Goal: Task Accomplishment & Management: Use online tool/utility

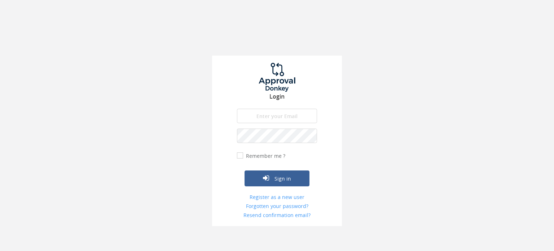
type input "[DATE][EMAIL_ADDRESS][PERSON_NAME][DOMAIN_NAME]"
click at [244, 157] on label "Remember me ?" at bounding box center [264, 155] width 41 height 7
click at [242, 157] on input "Remember me ?" at bounding box center [239, 155] width 5 height 5
click at [241, 157] on input "Remember me ?" at bounding box center [239, 155] width 5 height 5
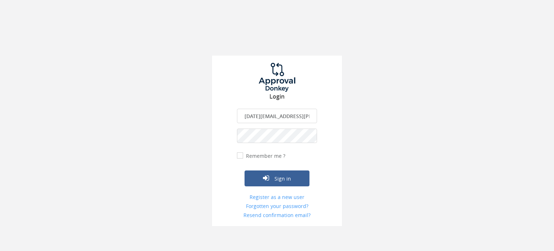
checkbox input "true"
click at [264, 176] on icon "submit" at bounding box center [266, 177] width 6 height 7
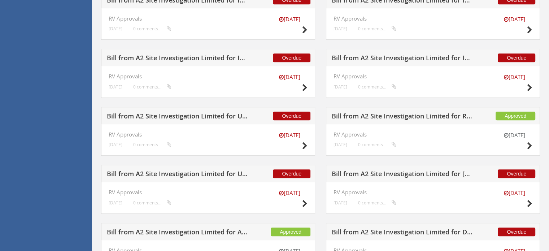
scroll to position [571, 0]
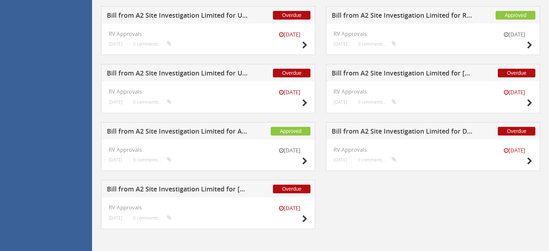
click at [159, 186] on h5 "Bill from A2 Site Investigation Limited for [PERSON_NAME]" at bounding box center [178, 189] width 142 height 9
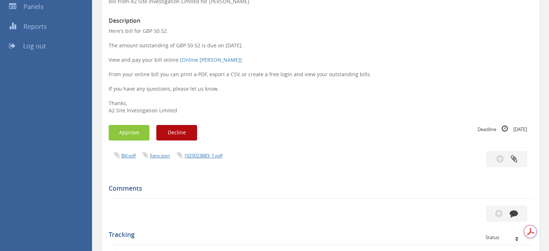
scroll to position [105, 0]
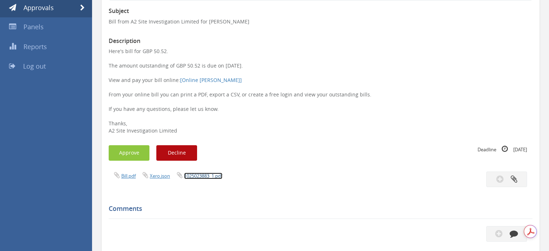
click at [206, 176] on link "1025023883_1.pdf" at bounding box center [203, 175] width 38 height 6
click at [131, 149] on button "Approve" at bounding box center [129, 153] width 41 height 16
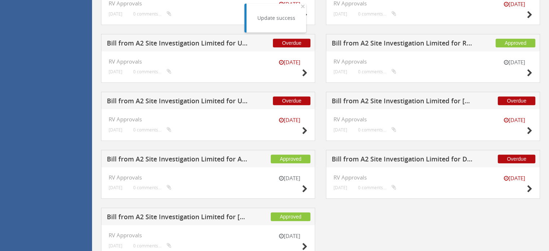
scroll to position [571, 0]
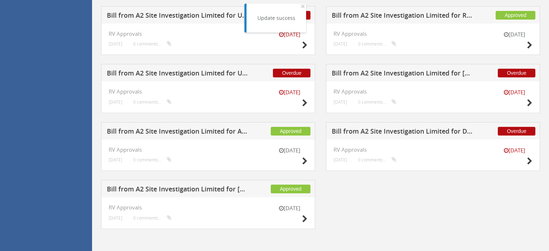
click at [443, 132] on h5 "Bill from A2 Site Investigation Limited for Drilling Supplies" at bounding box center [402, 132] width 142 height 9
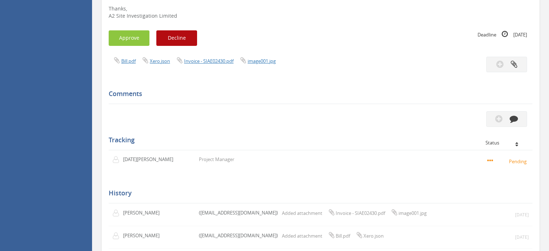
scroll to position [177, 0]
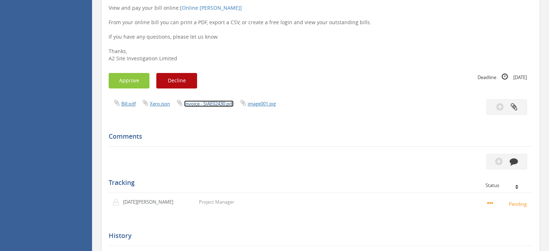
click at [224, 103] on link "Invoice - SIAE02430.pdf" at bounding box center [208, 103] width 49 height 6
click at [132, 83] on button "Approve" at bounding box center [129, 81] width 41 height 16
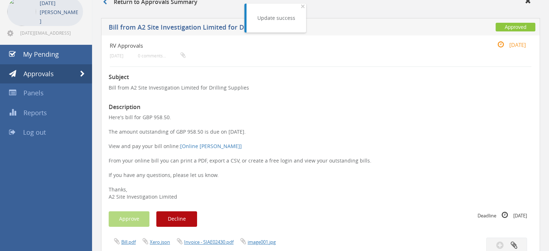
scroll to position [0, 0]
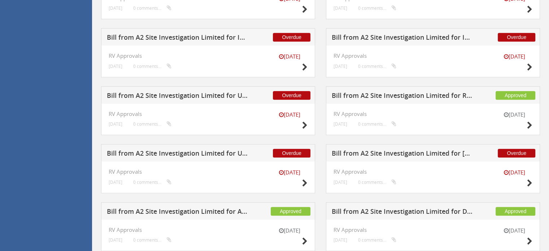
scroll to position [571, 0]
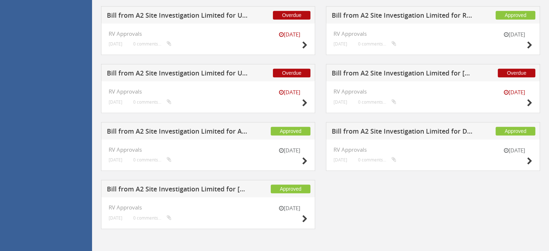
click at [223, 70] on h5 "Bill from A2 Site Investigation Limited for Utility Site Search" at bounding box center [178, 74] width 142 height 9
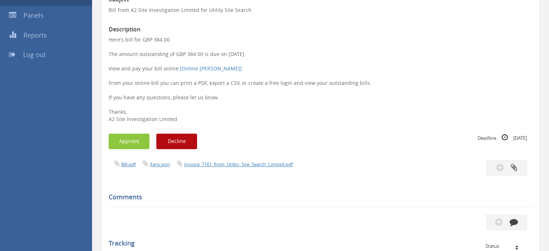
scroll to position [105, 0]
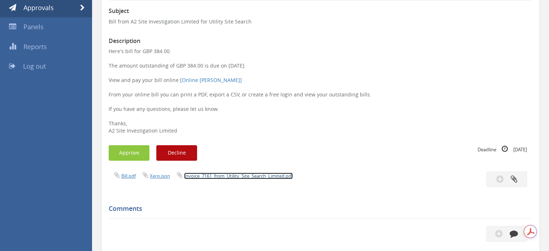
click at [216, 176] on link "Invoice_7161_from_Utility_Site_Search_Limited.pdf" at bounding box center [238, 175] width 109 height 6
click at [140, 151] on button "Approve" at bounding box center [129, 153] width 41 height 16
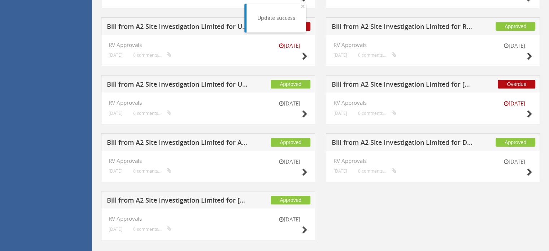
scroll to position [524, 0]
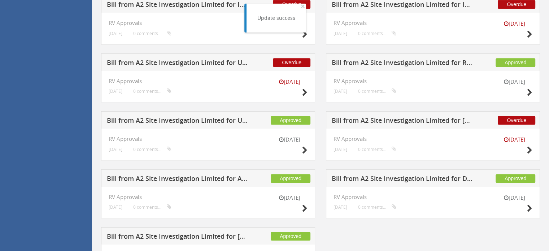
click at [439, 119] on h5 "Bill from A2 Site Investigation Limited for [PERSON_NAME]" at bounding box center [402, 121] width 142 height 9
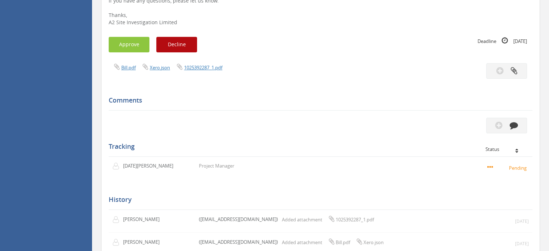
scroll to position [177, 0]
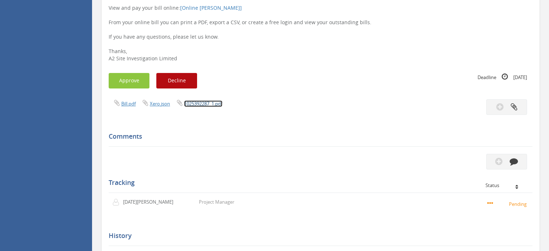
click at [213, 105] on link "1025392287_1.pdf" at bounding box center [203, 103] width 38 height 6
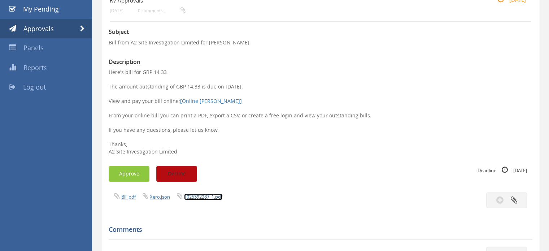
scroll to position [105, 0]
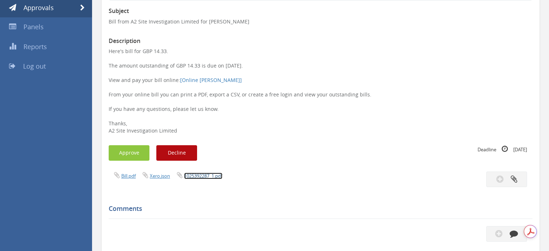
click at [190, 175] on link "1025392287_1.pdf" at bounding box center [203, 175] width 38 height 6
click at [143, 152] on button "Approve" at bounding box center [129, 153] width 41 height 16
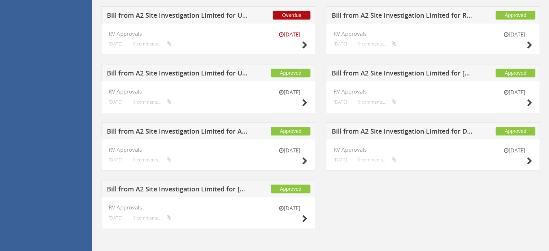
scroll to position [499, 0]
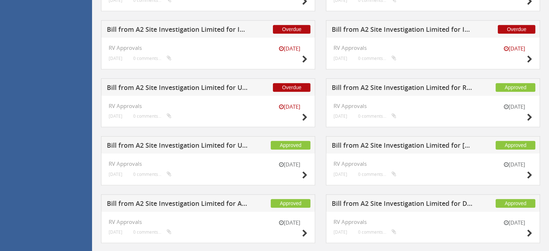
click at [203, 88] on h5 "Bill from A2 Site Investigation Limited for Utility Site Search" at bounding box center [178, 88] width 142 height 9
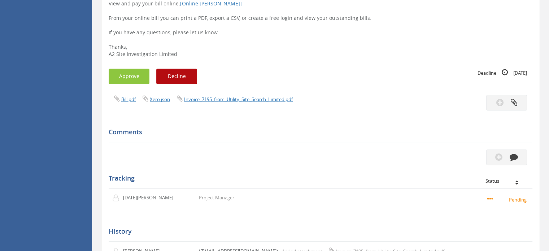
scroll to position [177, 0]
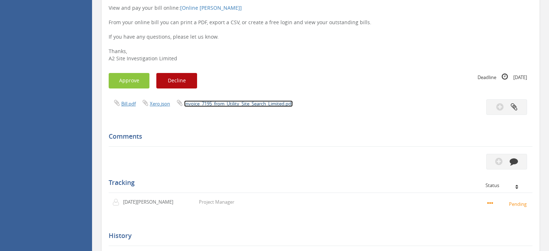
click at [225, 101] on link "Invoice_7195_from_Utility_Site_Search_Limited.pdf" at bounding box center [238, 103] width 109 height 6
click at [133, 78] on button "Approve" at bounding box center [129, 81] width 41 height 16
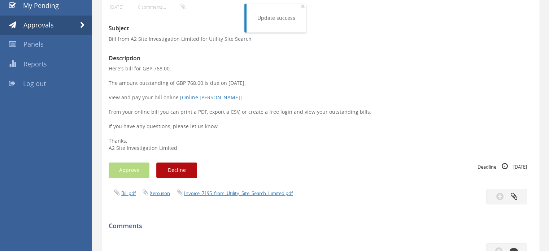
scroll to position [69, 0]
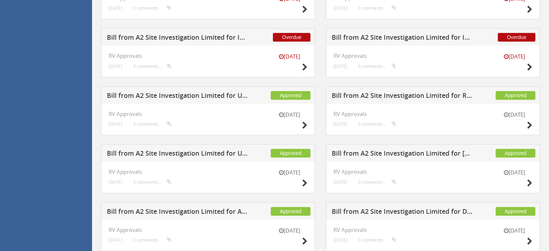
scroll to position [452, 0]
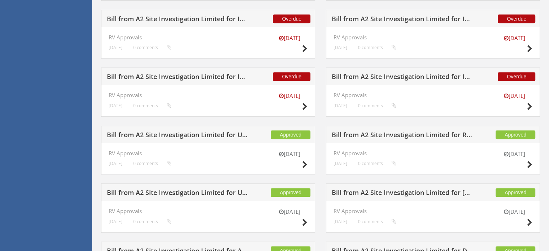
click at [421, 77] on h5 "Bill from A2 Site Investigation Limited for I2 Analytical Ltd" at bounding box center [402, 77] width 142 height 9
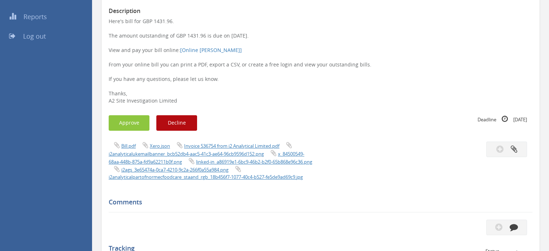
scroll to position [137, 0]
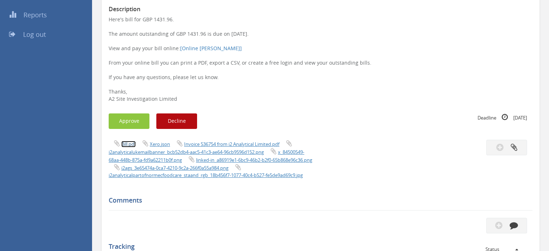
click at [128, 144] on link "Bill.pdf" at bounding box center [128, 144] width 14 height 6
click at [247, 144] on link "Invoice 536754 from i2 Analytical Limited.pdf" at bounding box center [231, 144] width 95 height 6
click at [131, 118] on button "Approve" at bounding box center [129, 121] width 41 height 16
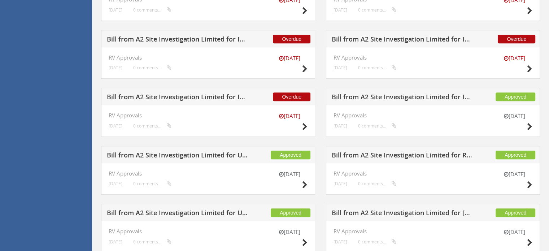
scroll to position [427, 0]
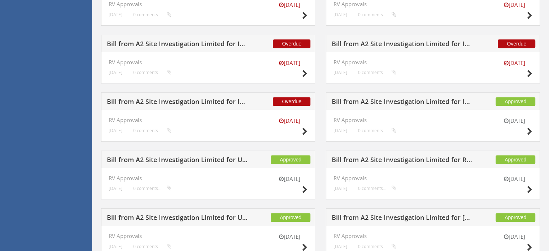
click at [202, 104] on h5 "Bill from A2 Site Investigation Limited for I2 Analytical Ltd" at bounding box center [178, 102] width 142 height 9
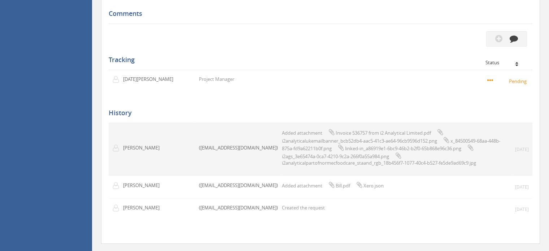
scroll to position [245, 0]
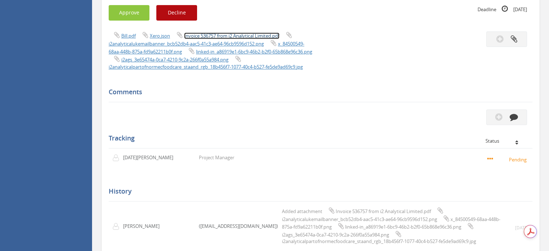
click at [251, 33] on link "Invoice 536757 from i2 Analytical Limited.pdf" at bounding box center [231, 35] width 95 height 6
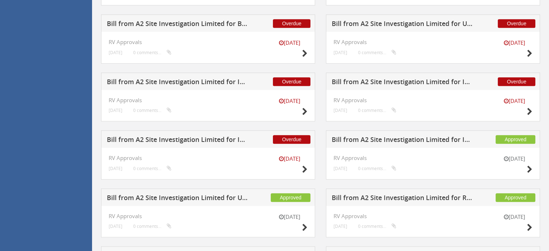
scroll to position [390, 0]
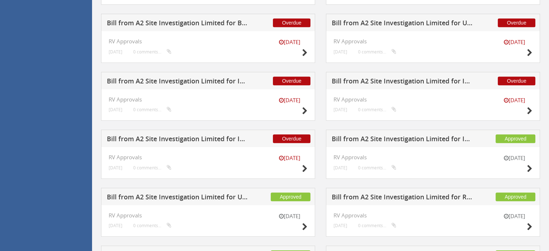
click at [417, 79] on h5 "Bill from A2 Site Investigation Limited for I2 Analytical Ltd" at bounding box center [402, 82] width 142 height 9
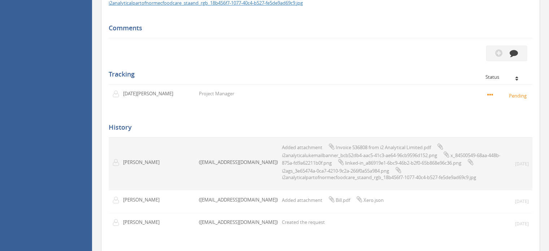
scroll to position [209, 0]
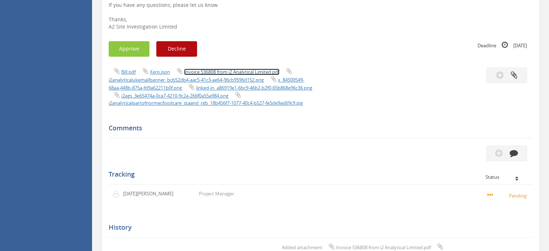
click at [216, 72] on link "Invoice 536808 from i2 Analytical Limited.pdf" at bounding box center [231, 72] width 95 height 6
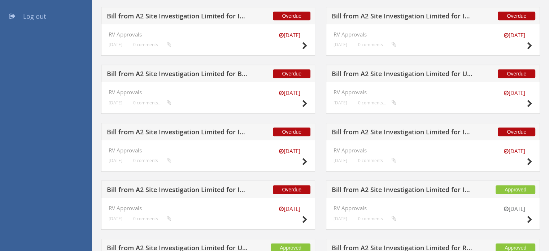
scroll to position [343, 0]
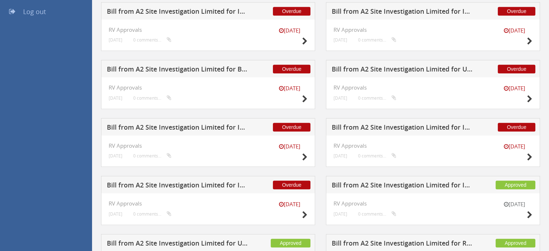
click at [198, 127] on h5 "Bill from A2 Site Investigation Limited for I2 Analytical Ltd" at bounding box center [178, 128] width 142 height 9
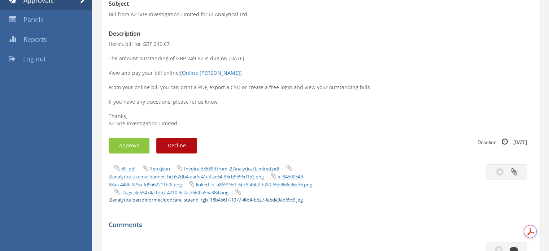
scroll to position [127, 0]
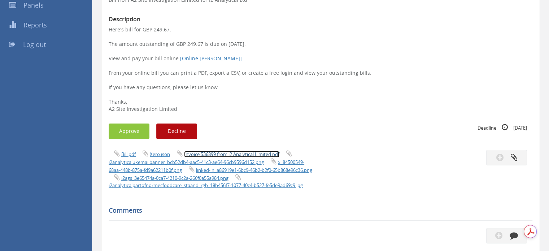
click at [235, 154] on link "Invoice 536899 from i2 Analytical Limited.pdf" at bounding box center [231, 154] width 95 height 6
click at [125, 136] on button "Approve" at bounding box center [129, 131] width 41 height 16
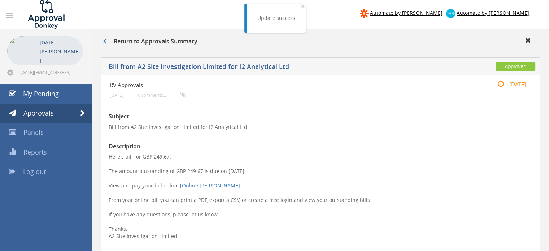
scroll to position [0, 0]
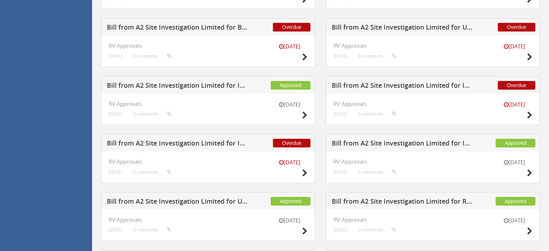
scroll to position [397, 0]
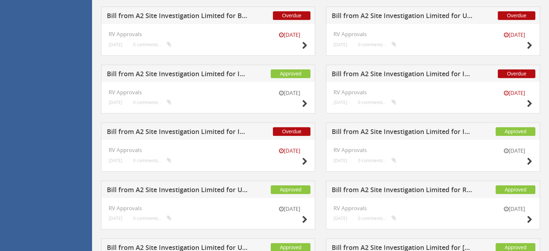
click at [394, 74] on h5 "Bill from A2 Site Investigation Limited for I2 Analytical Ltd" at bounding box center [402, 74] width 142 height 9
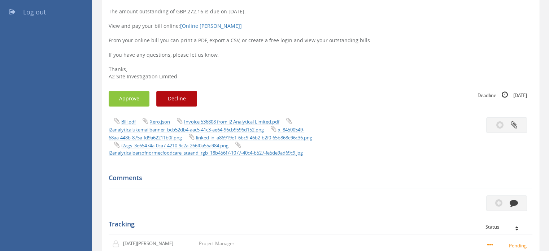
scroll to position [137, 0]
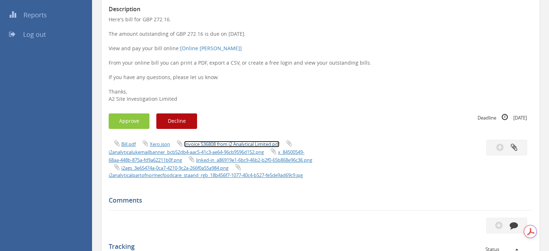
click at [235, 145] on link "Invoice 536808 from i2 Analytical Limited.pdf" at bounding box center [231, 144] width 95 height 6
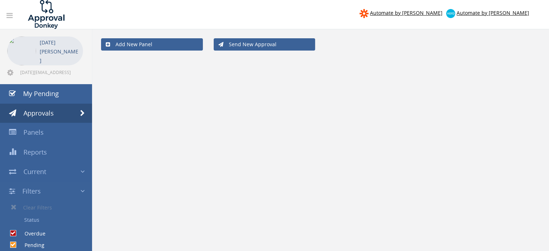
scroll to position [91, 0]
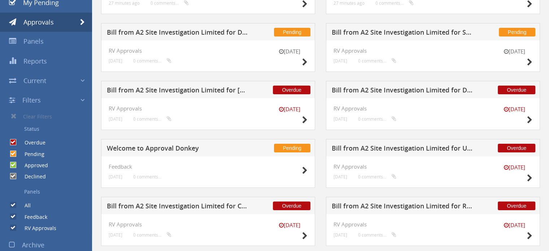
drag, startPoint x: 157, startPoint y: 148, endPoint x: 158, endPoint y: 153, distance: 4.7
click at [157, 148] on h5 "Welcome to Approval Donkey" at bounding box center [178, 149] width 142 height 9
click at [408, 87] on h5 "Bill from A2 Site Investigation Limited for Drilling Supplies" at bounding box center [402, 91] width 142 height 9
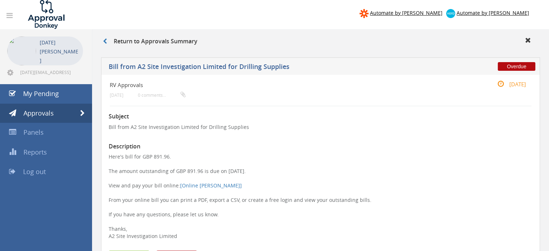
scroll to position [180, 0]
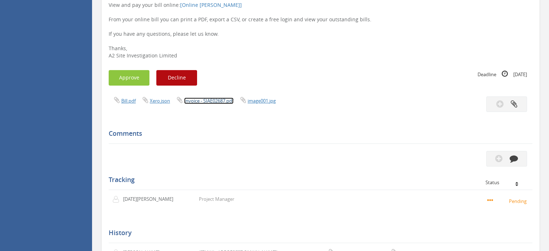
click at [210, 101] on link "Invoice - SIAE02687.pdf" at bounding box center [208, 100] width 49 height 6
click at [133, 84] on button "Approve" at bounding box center [129, 78] width 41 height 16
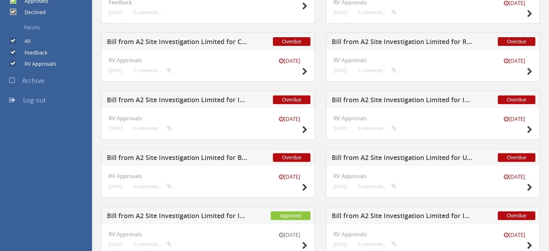
scroll to position [289, 0]
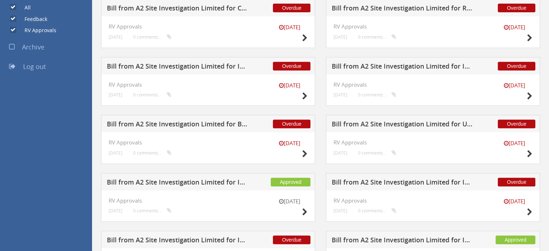
click at [439, 124] on h5 "Bill from A2 Site Investigation Limited for Utility Site Search" at bounding box center [402, 124] width 142 height 9
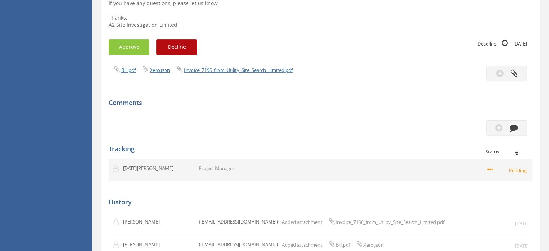
scroll to position [105, 0]
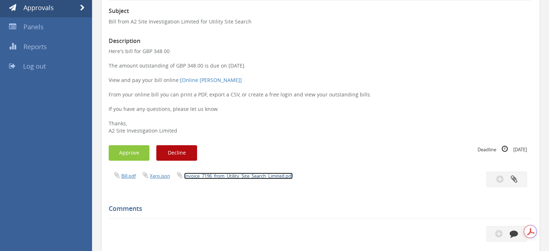
click at [197, 174] on link "Invoice_7196_from_Utility_Site_Search_Limited.pdf" at bounding box center [238, 175] width 109 height 6
click at [137, 157] on button "Approve" at bounding box center [129, 153] width 41 height 16
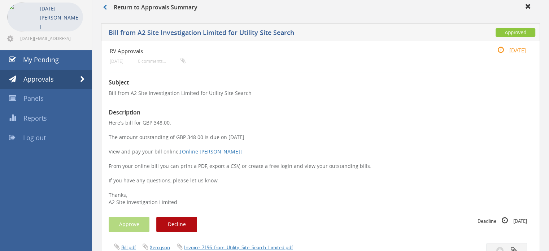
scroll to position [0, 0]
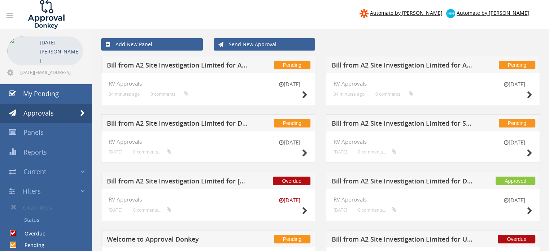
click at [236, 68] on h5 "Bill from A2 Site Investigation Limited for AMA Waste Management" at bounding box center [178, 66] width 142 height 9
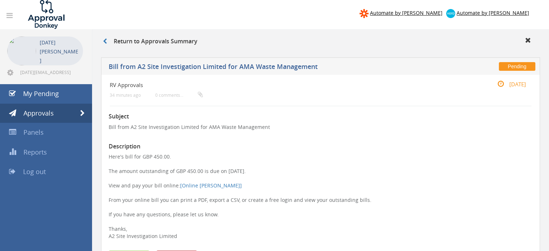
scroll to position [144, 0]
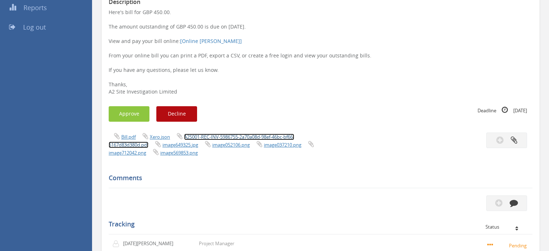
click at [204, 137] on link "A2S001-REC-INV-5986755-2a70a08d-98ef-46bc-bf66-6167d83d380d.pdf" at bounding box center [201, 140] width 185 height 14
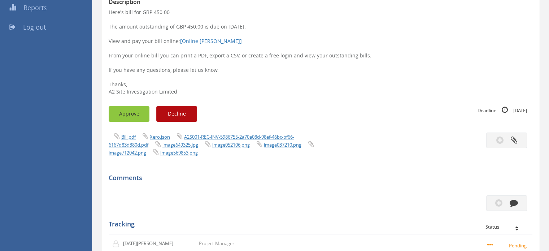
click at [111, 111] on button "Approve" at bounding box center [129, 114] width 41 height 16
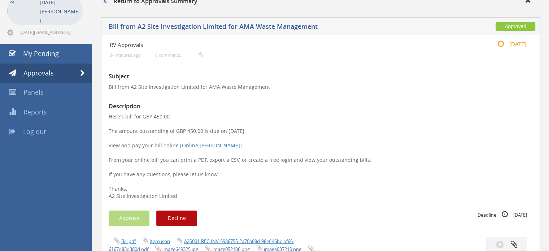
scroll to position [0, 0]
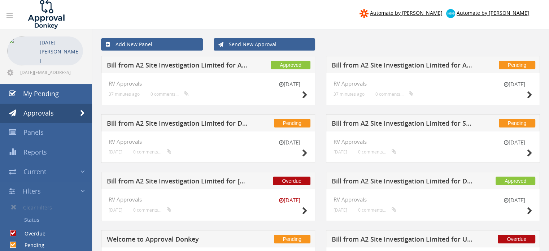
click at [216, 182] on h5 "Bill from A2 Site Investigation Limited for [PERSON_NAME]" at bounding box center [178, 181] width 142 height 9
click at [287, 183] on span "Overdue" at bounding box center [292, 180] width 38 height 9
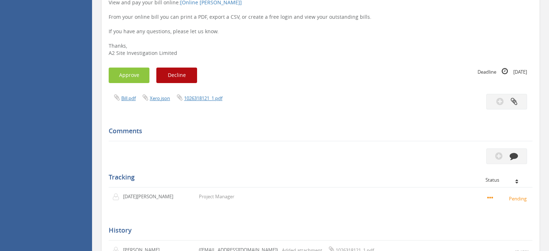
scroll to position [216, 0]
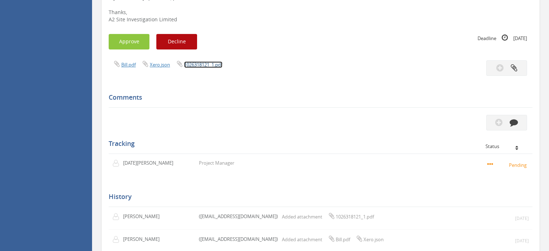
click at [191, 66] on link "1026318121_1.pdf" at bounding box center [203, 64] width 38 height 6
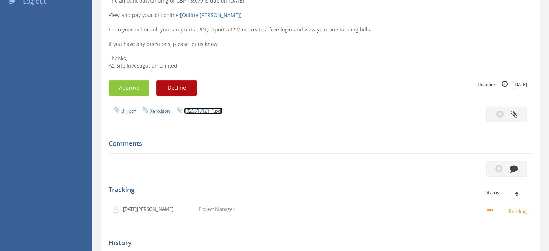
scroll to position [72, 0]
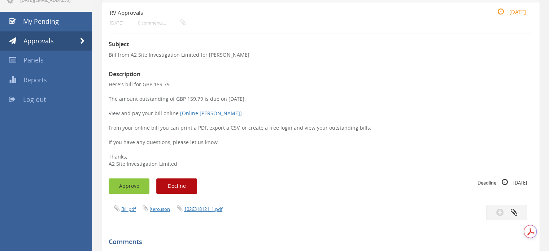
click at [132, 189] on button "Approve" at bounding box center [129, 186] width 41 height 16
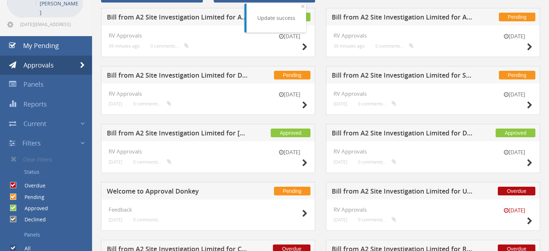
scroll to position [216, 0]
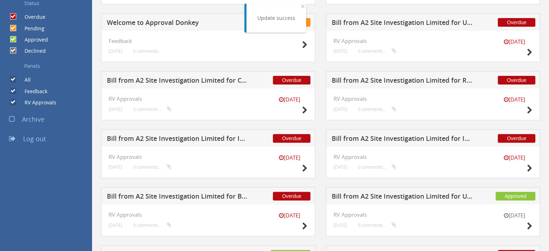
click at [207, 196] on h5 "Bill from A2 Site Investigation Limited for BH Drilling Supplies" at bounding box center [178, 197] width 142 height 9
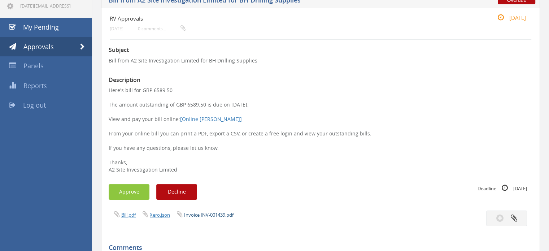
scroll to position [108, 0]
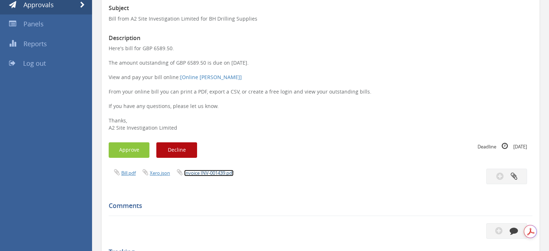
click at [199, 175] on link "Invoice INV-001439.pdf" at bounding box center [208, 173] width 49 height 6
click at [125, 151] on button "Approve" at bounding box center [129, 150] width 41 height 16
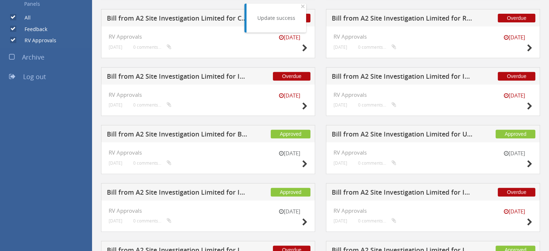
scroll to position [361, 0]
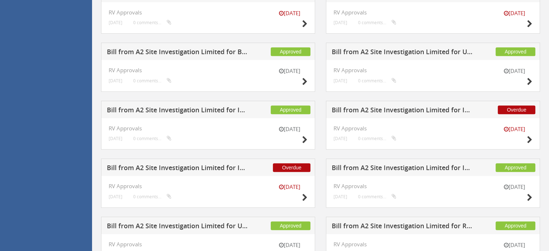
click at [418, 110] on h5 "Bill from A2 Site Investigation Limited for I2 Analytical Ltd" at bounding box center [402, 110] width 142 height 9
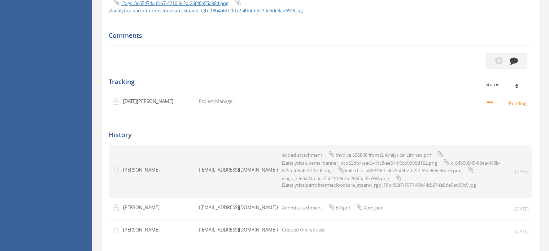
scroll to position [209, 0]
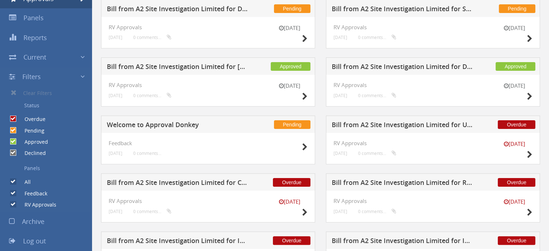
scroll to position [91, 0]
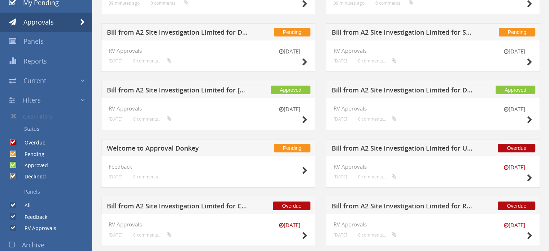
click at [385, 151] on h5 "Bill from A2 Site Investigation Limited for Utility Site Search" at bounding box center [402, 149] width 142 height 9
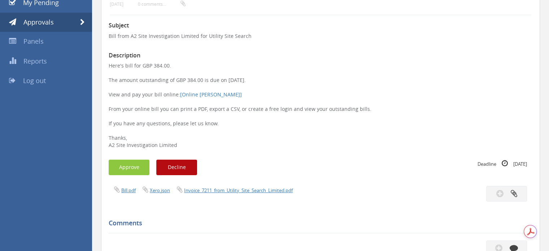
click at [231, 186] on div "Bill.pdf Xero.json Invoice_7211_from_Utility_Site_Search_Limited.pdf" at bounding box center [211, 190] width 217 height 8
click at [231, 187] on link "Invoice_7211_from_Utility_Site_Search_Limited.pdf" at bounding box center [238, 190] width 109 height 6
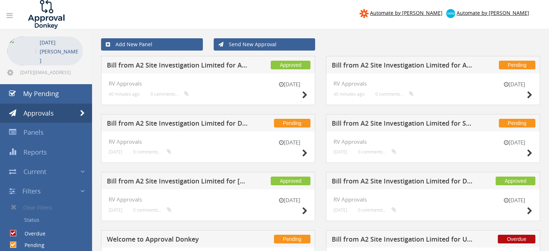
click at [461, 123] on h5 "Bill from A2 Site Investigation Limited for Screwfix" at bounding box center [402, 124] width 142 height 9
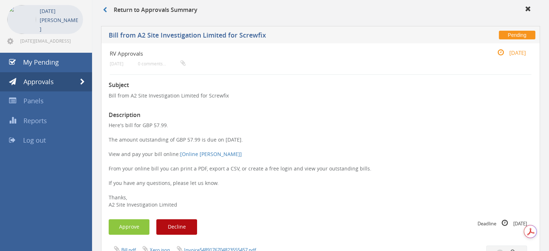
scroll to position [108, 0]
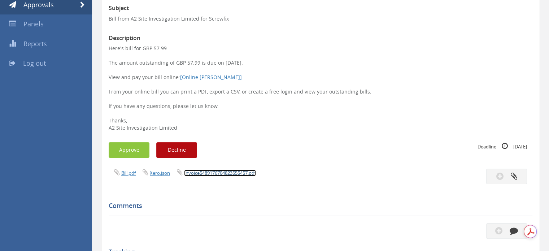
click at [211, 174] on link "Invoice5489176704823555457.pdf" at bounding box center [220, 173] width 72 height 6
click at [121, 151] on button "Approve" at bounding box center [129, 150] width 41 height 16
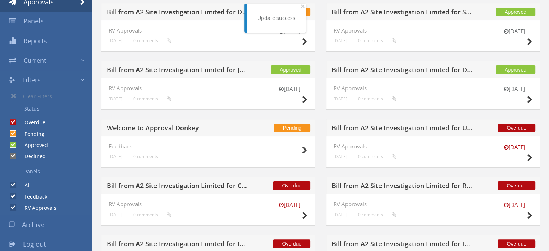
scroll to position [102, 0]
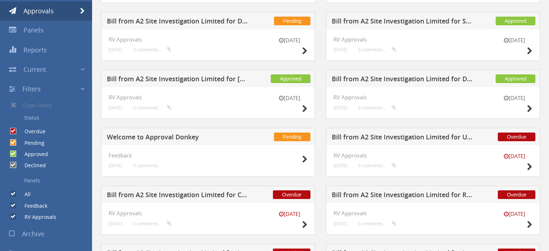
click at [462, 195] on h5 "Bill from A2 Site Investigation Limited for RMS UXO Ltd" at bounding box center [402, 195] width 142 height 9
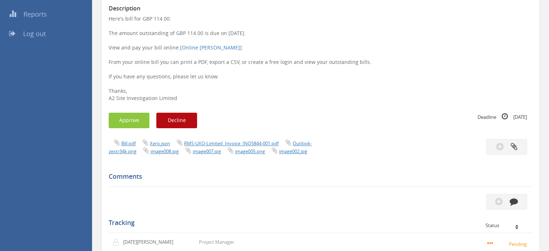
scroll to position [144, 0]
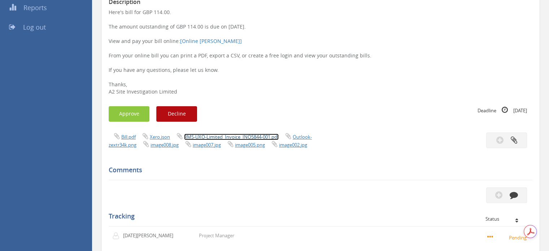
click at [199, 139] on link "RMS-UXO-Limited_Invoice_INO5844-001.pdf" at bounding box center [231, 136] width 94 height 6
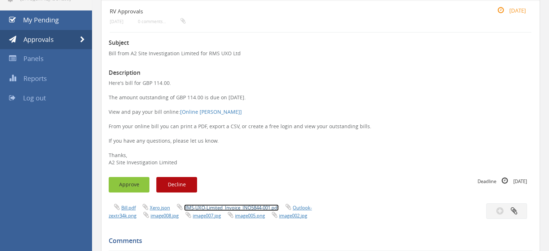
scroll to position [72, 0]
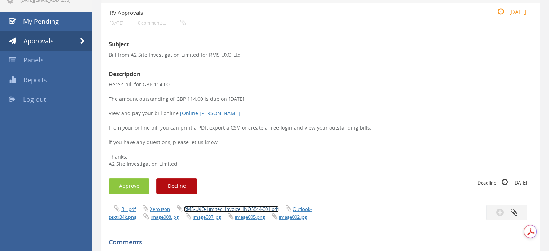
click at [206, 208] on link "RMS-UXO-Limited_Invoice_INO5844-001.pdf" at bounding box center [231, 209] width 94 height 6
click at [127, 188] on button "Approve" at bounding box center [129, 186] width 41 height 16
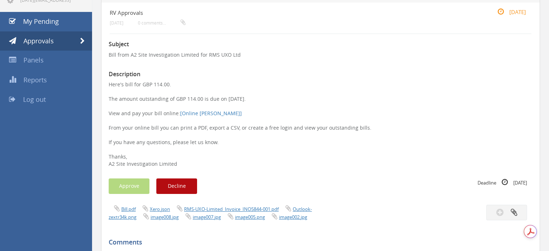
click at [308, 93] on p "Here's bill for GBP 114.00. The amount outstanding of GBP 114.00 is due on [DAT…" at bounding box center [320, 124] width 423 height 87
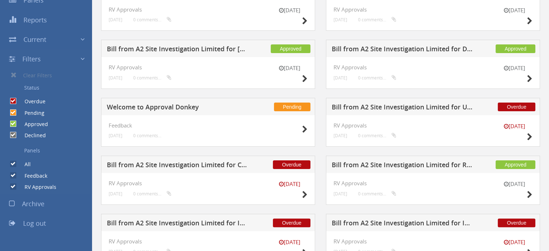
scroll to position [144, 0]
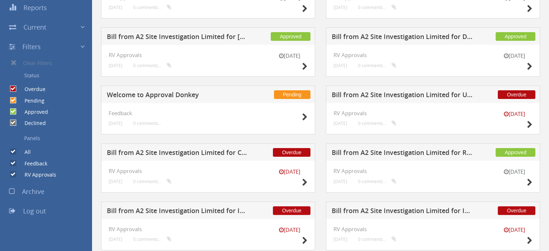
click at [463, 92] on h5 "Bill from A2 Site Investigation Limited for Utility Site Search" at bounding box center [402, 95] width 142 height 9
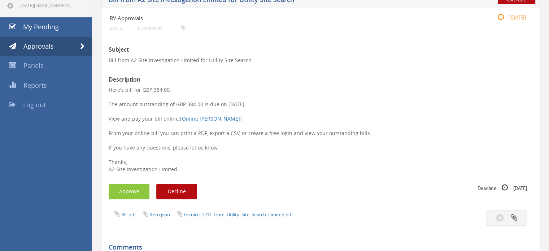
scroll to position [108, 0]
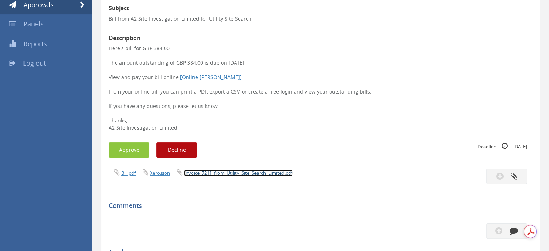
click at [202, 173] on link "Invoice_7211_from_Utility_Site_Search_Limited.pdf" at bounding box center [238, 173] width 109 height 6
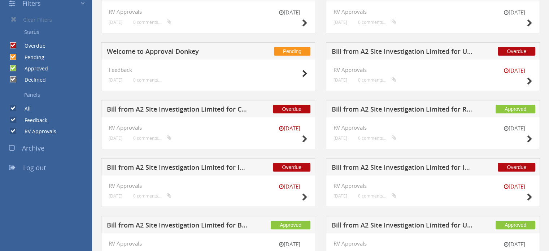
scroll to position [180, 0]
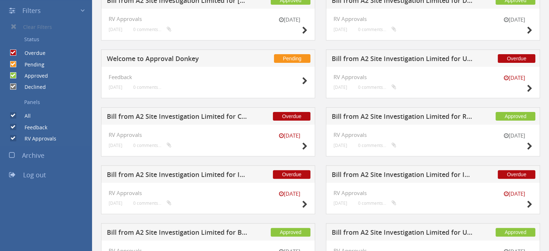
click at [231, 114] on h5 "Bill from A2 Site Investigation Limited for C K Drilling Ltd" at bounding box center [178, 117] width 142 height 9
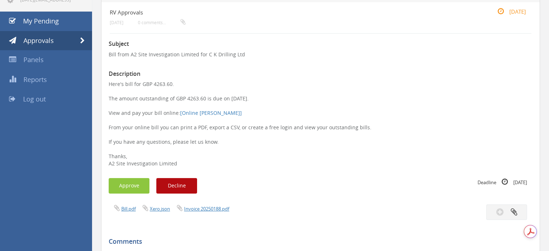
scroll to position [72, 0]
click at [215, 207] on link "Invoice 20250188.pdf" at bounding box center [206, 209] width 45 height 6
click at [127, 186] on button "Approve" at bounding box center [129, 186] width 41 height 16
click at [190, 211] on link "Invoice 20250188.pdf" at bounding box center [206, 209] width 45 height 6
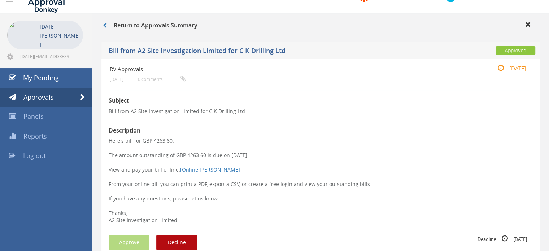
scroll to position [0, 0]
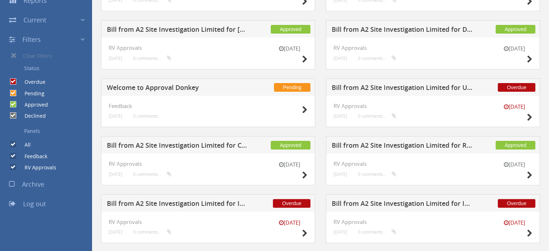
scroll to position [180, 0]
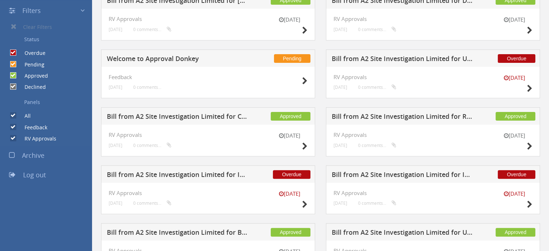
click at [229, 171] on h5 "Bill from A2 Site Investigation Limited for I2 Analytical Ltd" at bounding box center [178, 175] width 142 height 9
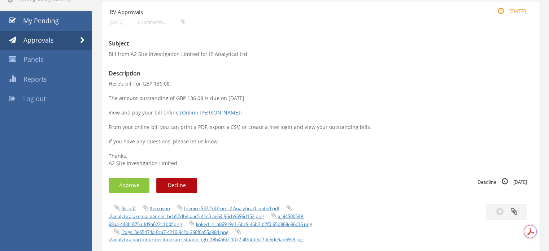
scroll to position [72, 0]
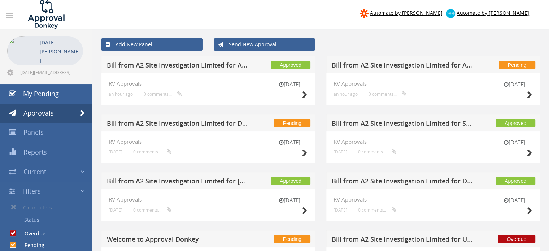
scroll to position [144, 0]
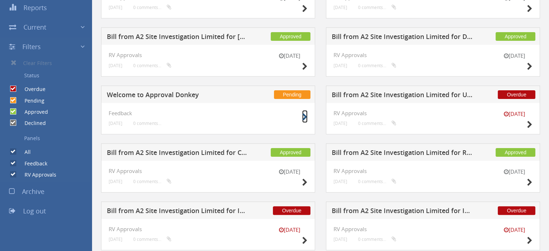
click at [303, 116] on icon at bounding box center [304, 117] width 5 height 8
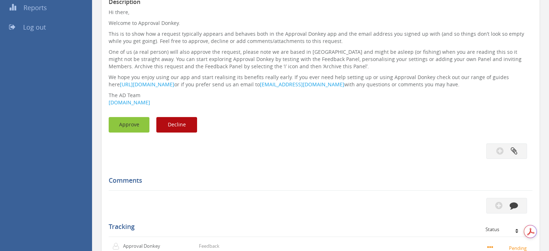
click at [124, 126] on button "Approve" at bounding box center [129, 125] width 41 height 16
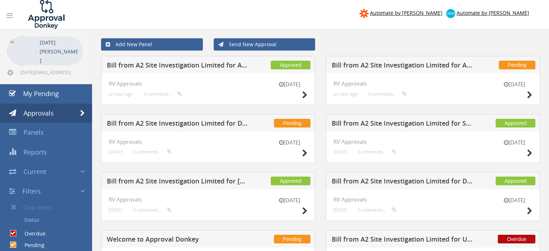
click at [445, 62] on h5 "Bill from A2 Site Investigation Limited for AMA Waste Management" at bounding box center [402, 66] width 142 height 9
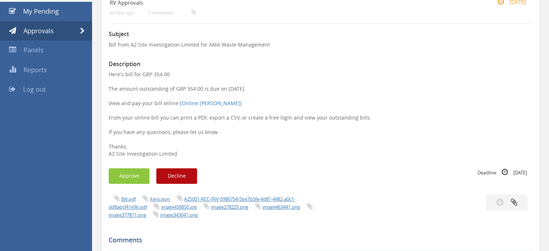
scroll to position [108, 0]
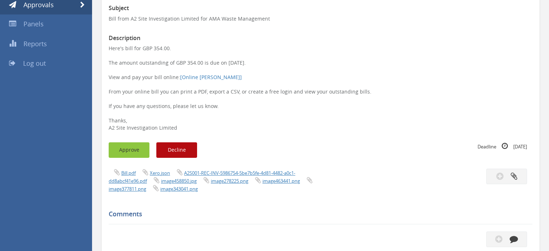
click at [137, 146] on button "Approve" at bounding box center [129, 150] width 41 height 16
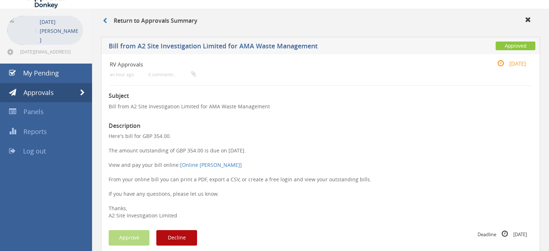
scroll to position [0, 0]
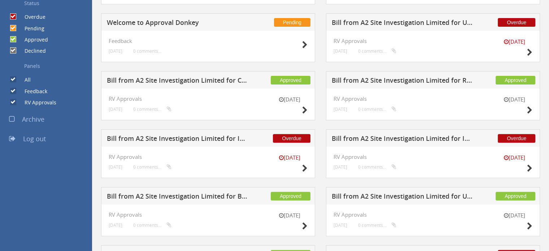
scroll to position [180, 0]
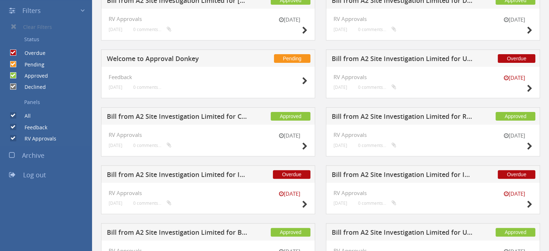
click at [221, 174] on h5 "Bill from A2 Site Investigation Limited for I2 Analytical Ltd" at bounding box center [178, 175] width 142 height 9
click at [228, 174] on h5 "Bill from A2 Site Investigation Limited for I2 Analytical Ltd" at bounding box center [178, 175] width 142 height 9
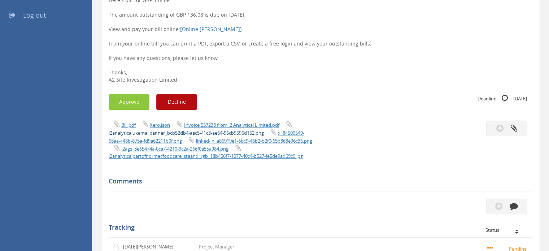
scroll to position [144, 0]
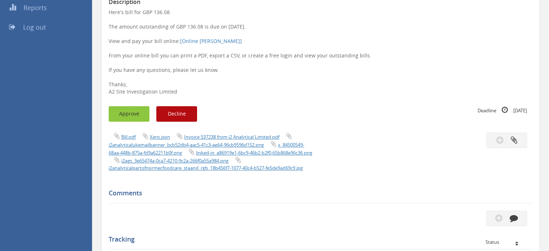
click at [128, 116] on button "Approve" at bounding box center [129, 114] width 41 height 16
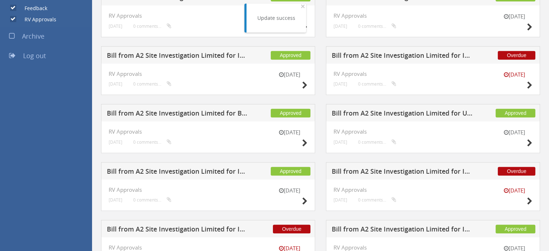
scroll to position [307, 0]
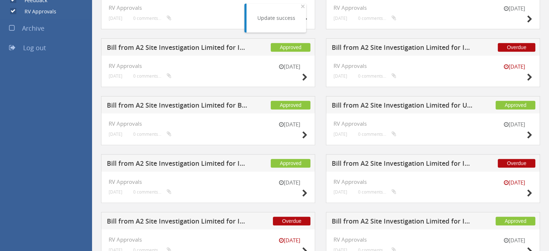
click at [224, 220] on h5 "Bill from A2 Site Investigation Limited for I2 Analytical Ltd" at bounding box center [178, 221] width 142 height 9
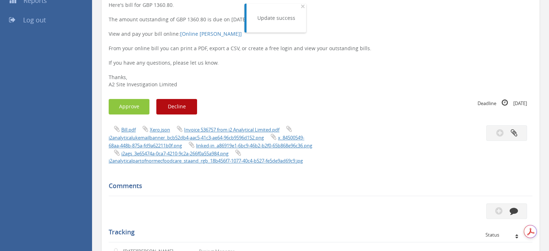
scroll to position [127, 0]
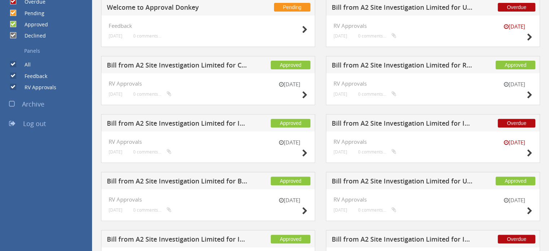
scroll to position [235, 0]
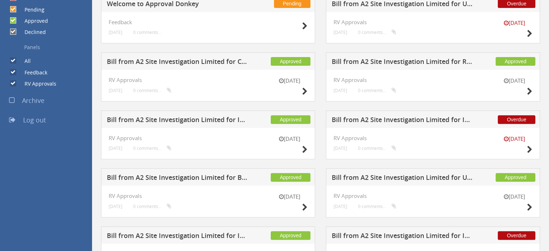
click at [439, 119] on h5 "Bill from A2 Site Investigation Limited for I2 Analytical Ltd" at bounding box center [402, 120] width 142 height 9
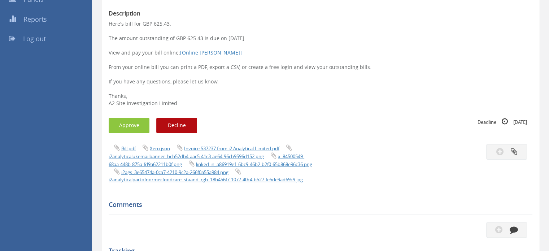
scroll to position [235, 0]
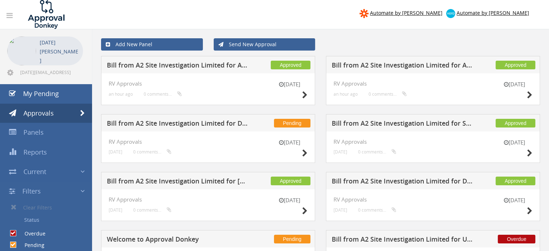
click at [144, 126] on h5 "Bill from A2 Site Investigation Limited for Drilling Supplies" at bounding box center [178, 124] width 142 height 9
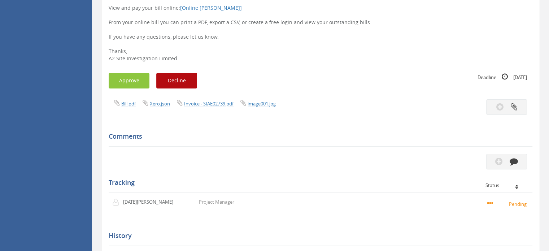
scroll to position [180, 0]
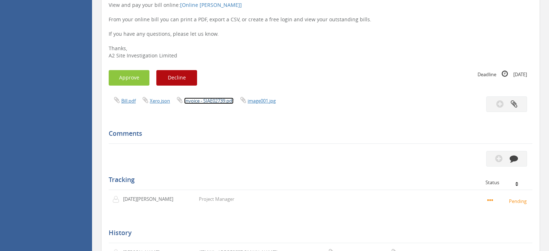
click at [201, 100] on link "Invoice - SIAE02739.pdf" at bounding box center [208, 100] width 49 height 6
click at [136, 78] on button "Approve" at bounding box center [129, 78] width 41 height 16
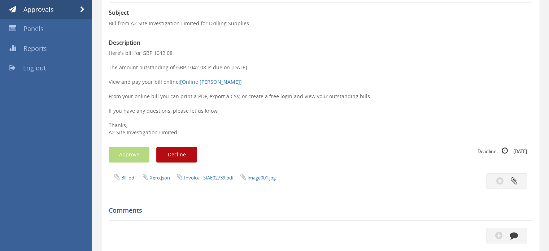
scroll to position [0, 0]
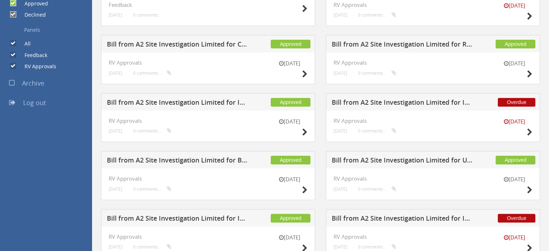
scroll to position [252, 0]
click at [417, 102] on h5 "Bill from A2 Site Investigation Limited for I2 Analytical Ltd" at bounding box center [402, 103] width 142 height 9
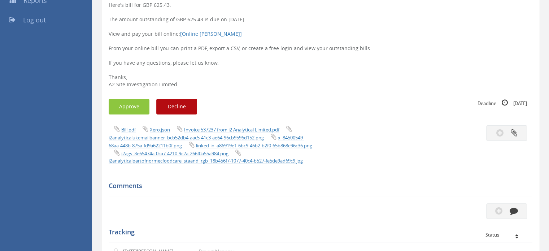
scroll to position [108, 0]
